Goal: Check status

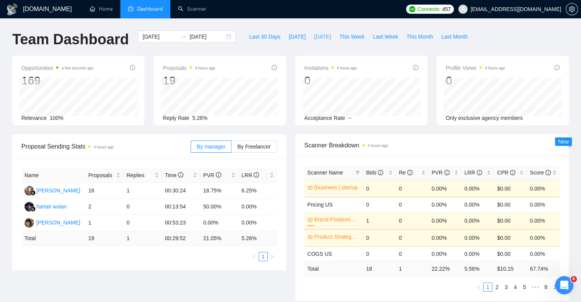
click at [314, 37] on span "[DATE]" at bounding box center [322, 36] width 17 height 8
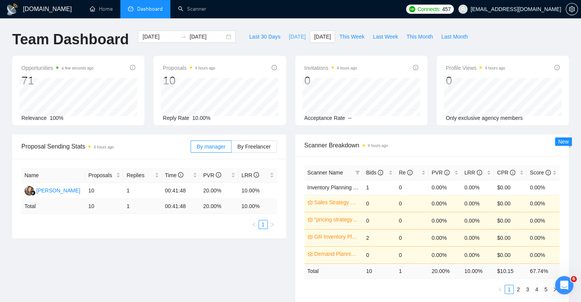
click at [289, 36] on span "[DATE]" at bounding box center [297, 36] width 17 height 8
type input "2025-09-17"
